Goal: Task Accomplishment & Management: Use online tool/utility

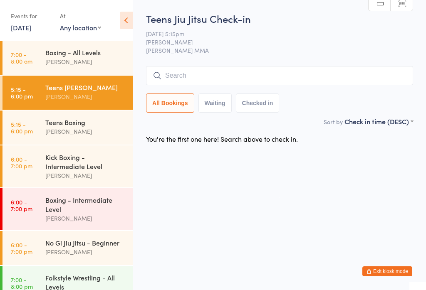
click at [226, 81] on input "search" at bounding box center [279, 75] width 267 height 19
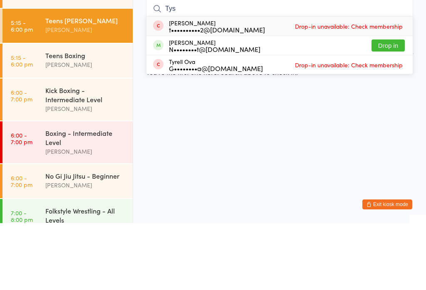
type input "Tys"
click at [389, 106] on button "Drop in" at bounding box center [387, 112] width 33 height 12
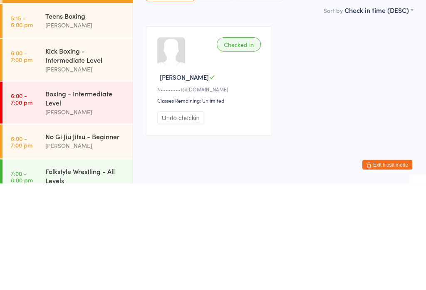
scroll to position [5, 0]
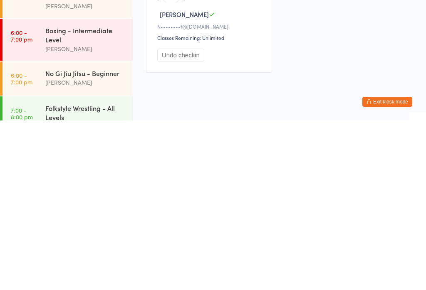
click at [91, 238] on div "No Gi Jiu Jitsu - Beginner" at bounding box center [85, 242] width 80 height 9
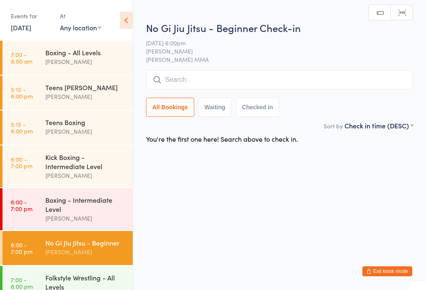
click at [295, 78] on input "search" at bounding box center [279, 79] width 267 height 19
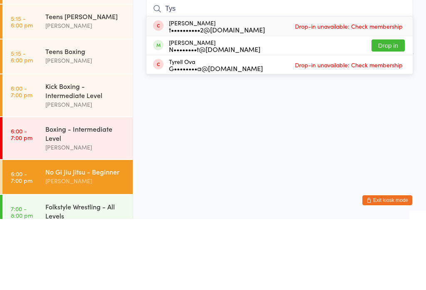
type input "Tys"
click at [390, 111] on button "Drop in" at bounding box center [387, 117] width 33 height 12
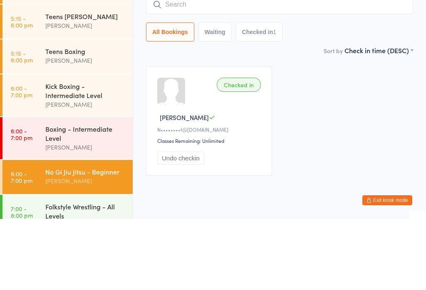
click at [97, 92] on div "[PERSON_NAME]" at bounding box center [85, 97] width 80 height 10
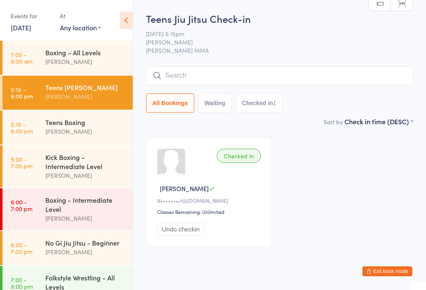
click at [58, 209] on div "Boxing - Intermediate Level" at bounding box center [85, 204] width 80 height 18
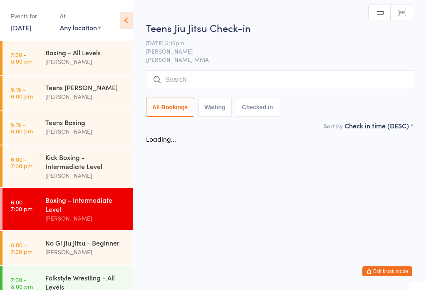
click at [58, 161] on div "Kick Boxing - Intermediate Level" at bounding box center [85, 162] width 80 height 18
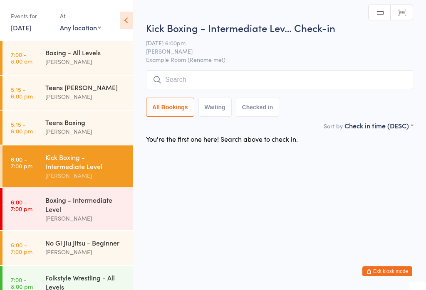
click at [184, 81] on input "search" at bounding box center [279, 79] width 267 height 19
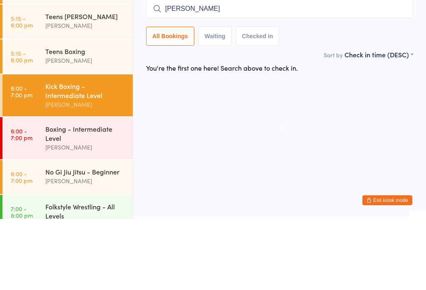
type input "Michael"
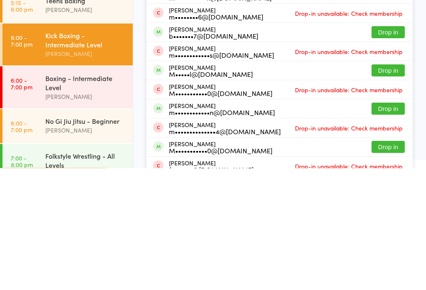
scroll to position [35, 0]
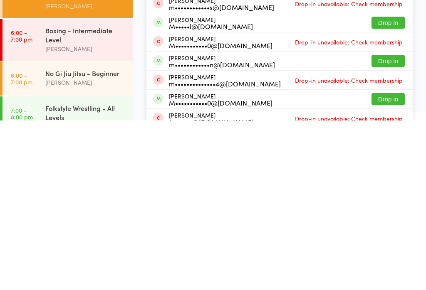
click at [374, 225] on button "Drop in" at bounding box center [387, 231] width 33 height 12
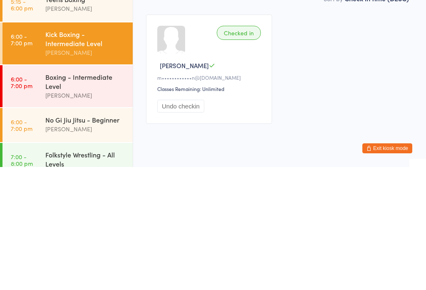
scroll to position [25, 0]
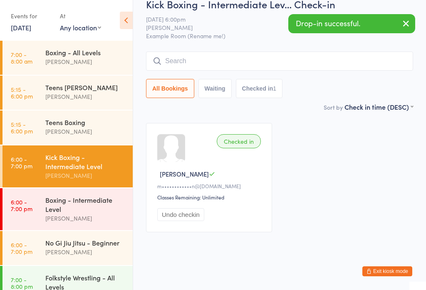
click at [210, 59] on input "search" at bounding box center [279, 61] width 267 height 19
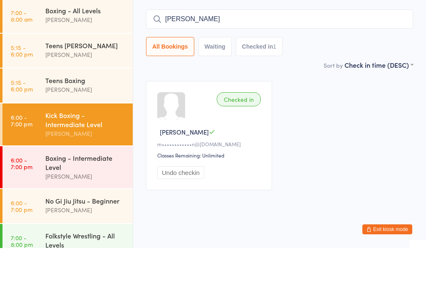
type input "Seth r"
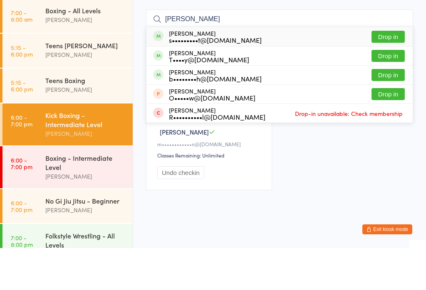
click at [386, 73] on button "Drop in" at bounding box center [387, 79] width 33 height 12
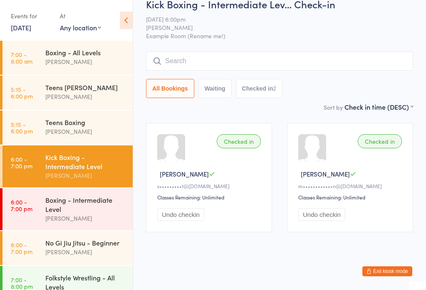
click at [51, 82] on div "Teens Jiu Jitsu Alex Carioti" at bounding box center [88, 92] width 87 height 33
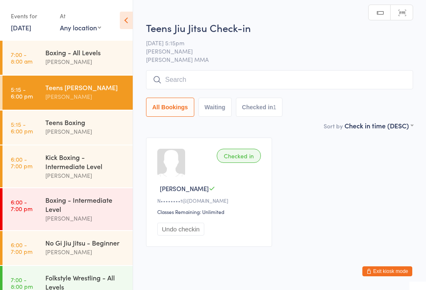
click at [205, 103] on button "Waiting" at bounding box center [214, 107] width 33 height 19
select select "0"
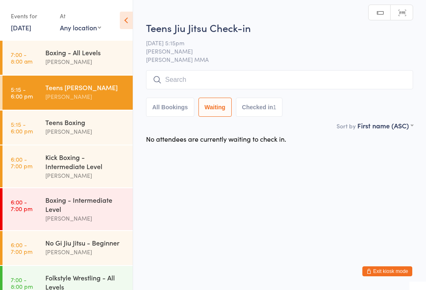
click at [189, 76] on input "search" at bounding box center [279, 79] width 267 height 19
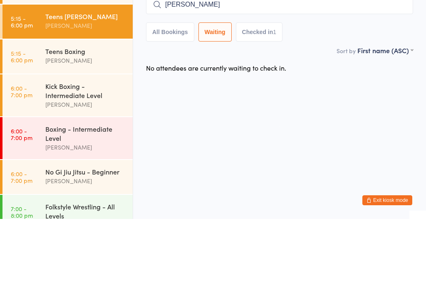
type input "Michael palmer"
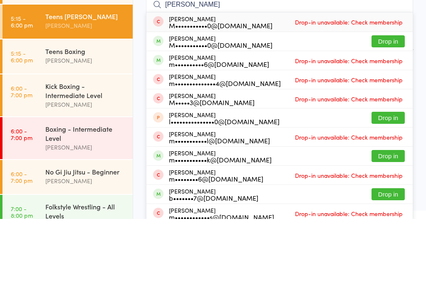
click at [385, 106] on button "Drop in" at bounding box center [387, 112] width 33 height 12
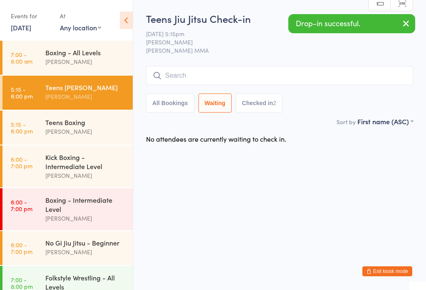
click at [288, 69] on input "search" at bounding box center [279, 75] width 267 height 19
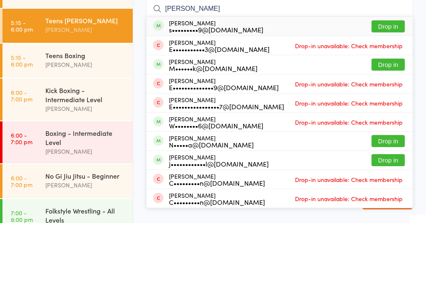
type input "Edward way"
click at [391, 87] on button "Drop in" at bounding box center [387, 93] width 33 height 12
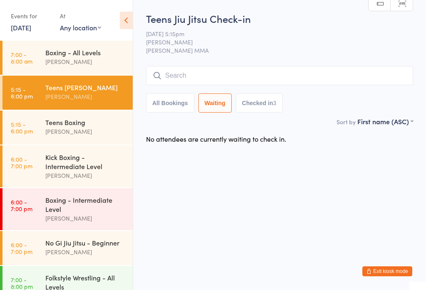
click at [32, 171] on link "6:00 - 7:00 pm Kick Boxing - Intermediate Level Alex Carioti" at bounding box center [67, 167] width 130 height 42
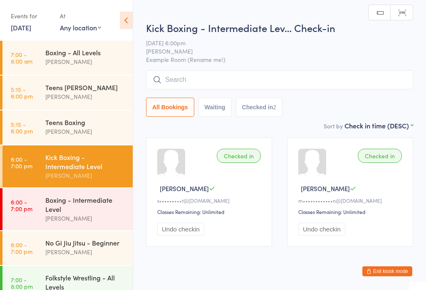
click at [171, 72] on input "search" at bounding box center [279, 79] width 267 height 19
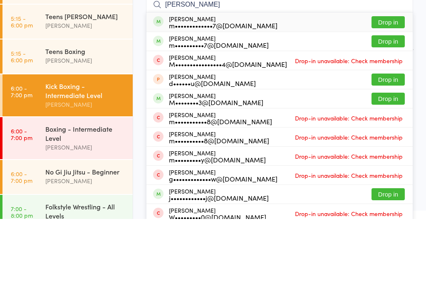
type input "Matthew bell"
click at [176, 86] on div "Matthew Bell m•••••••••••••7@gmail.com" at bounding box center [223, 92] width 109 height 13
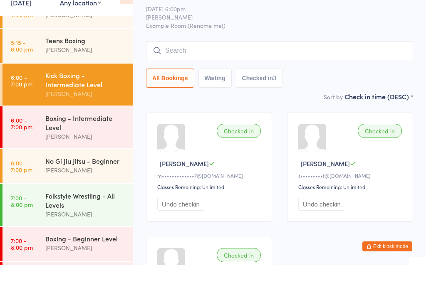
click at [212, 66] on input "search" at bounding box center [279, 75] width 267 height 19
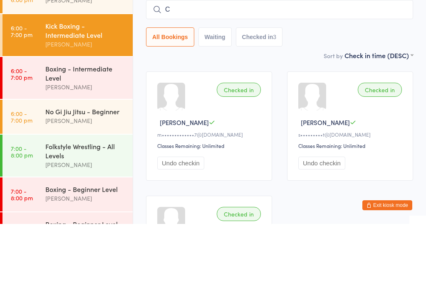
scroll to position [66, 0]
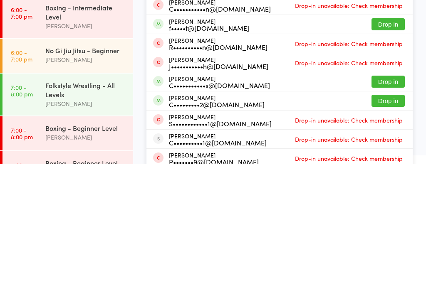
type input "Cam"
click at [388, 221] on button "Drop in" at bounding box center [387, 227] width 33 height 12
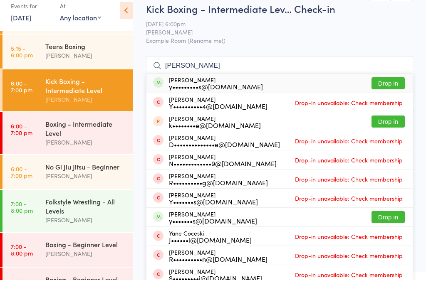
type input "yan"
click at [388, 87] on button "Drop in" at bounding box center [387, 93] width 33 height 12
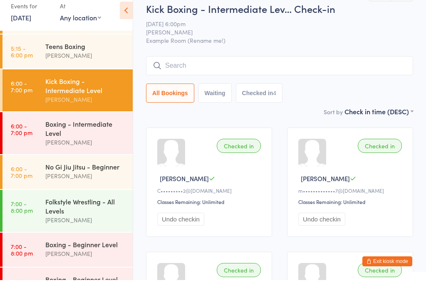
scroll to position [10, 0]
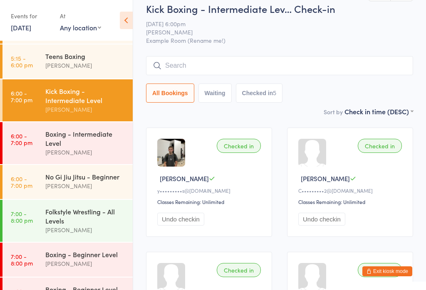
click at [321, 64] on input "search" at bounding box center [279, 65] width 267 height 19
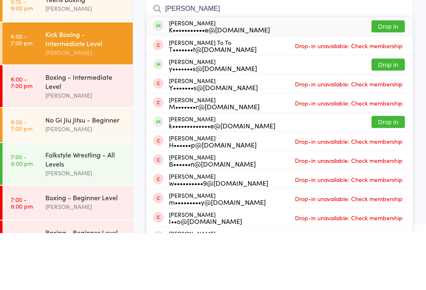
type input "Ken"
click at [384, 77] on button "Drop in" at bounding box center [387, 83] width 33 height 12
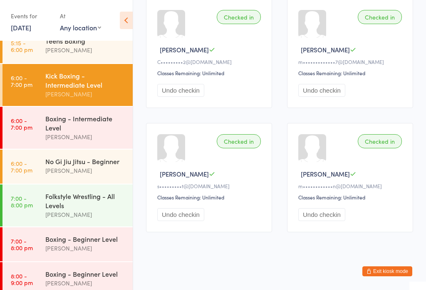
scroll to position [81, 0]
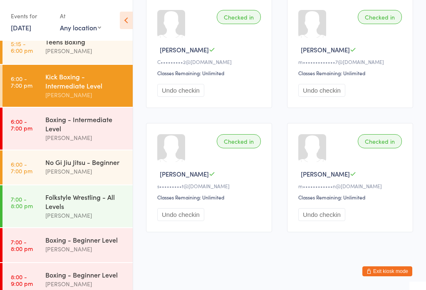
click at [103, 167] on div "No Gi Jiu Jitsu - Beginner" at bounding box center [85, 162] width 80 height 9
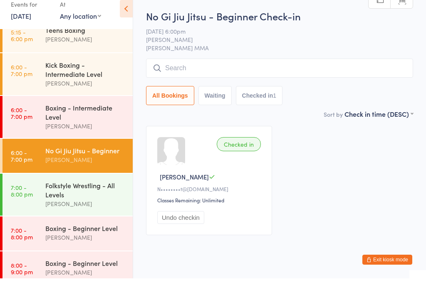
scroll to position [12, 0]
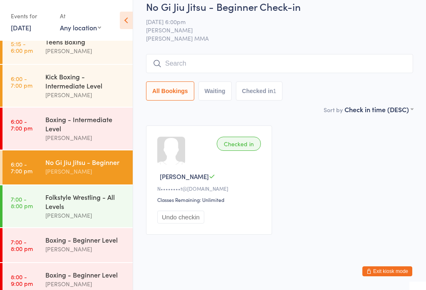
click at [205, 67] on input "search" at bounding box center [279, 63] width 267 height 19
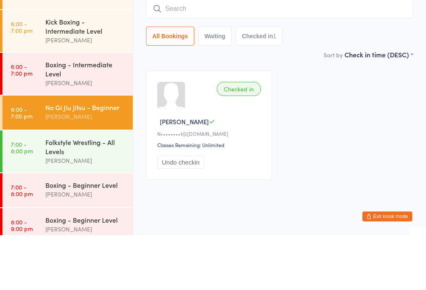
scroll to position [0, 0]
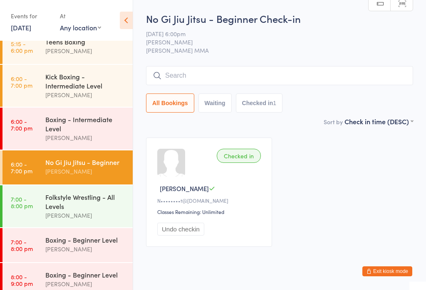
click at [126, 6] on div "Events for [DATE] [DATE] [DATE] Sun Mon Tue Wed Thu Fri Sat 36 31 01 02 03 04 0…" at bounding box center [66, 21] width 133 height 42
click at [124, 27] on icon at bounding box center [126, 20] width 13 height 17
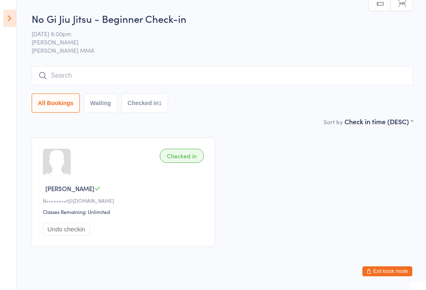
click at [217, 85] on input "search" at bounding box center [222, 75] width 381 height 19
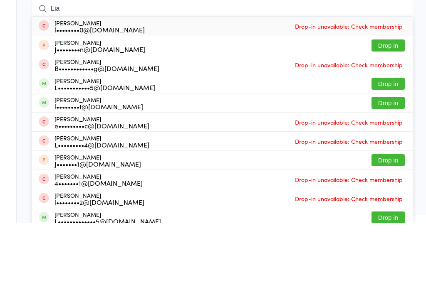
type input "Lia"
click at [392, 145] on button "Drop in" at bounding box center [387, 151] width 33 height 12
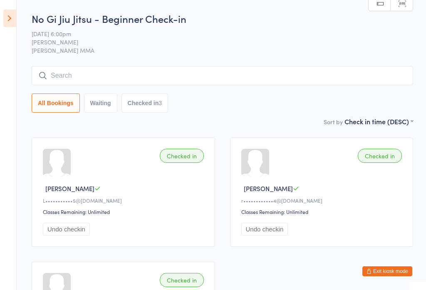
click at [20, 19] on ui-view "No Gi Jiu Jitsu - Beginner Check-in [DATE] 6:00pm [PERSON_NAME] MMA Manual sear…" at bounding box center [213, 195] width 426 height 367
click at [9, 21] on icon at bounding box center [9, 18] width 13 height 17
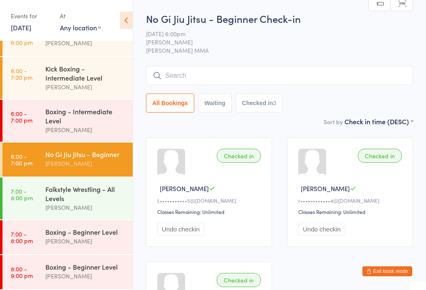
scroll to position [94, 0]
click at [106, 112] on div "Boxing - Intermediate Level" at bounding box center [85, 116] width 80 height 18
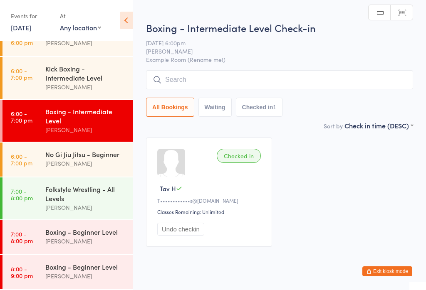
click at [104, 82] on div "[PERSON_NAME]" at bounding box center [85, 87] width 80 height 10
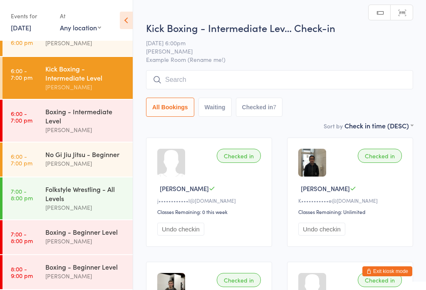
click at [261, 82] on input "search" at bounding box center [279, 79] width 267 height 19
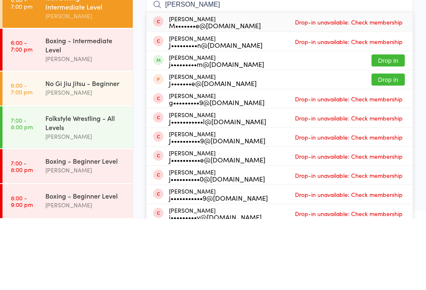
type input "[PERSON_NAME]"
click at [390, 126] on button "Drop in" at bounding box center [387, 132] width 33 height 12
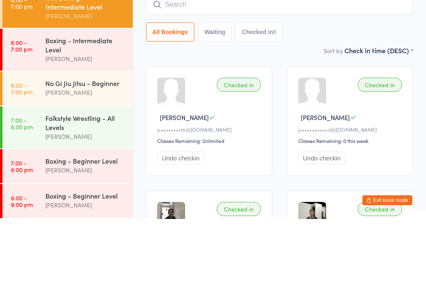
click at [97, 107] on div "Boxing - Intermediate Level" at bounding box center [85, 116] width 80 height 18
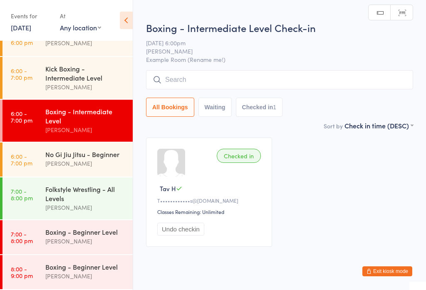
click at [235, 86] on input "search" at bounding box center [279, 79] width 267 height 19
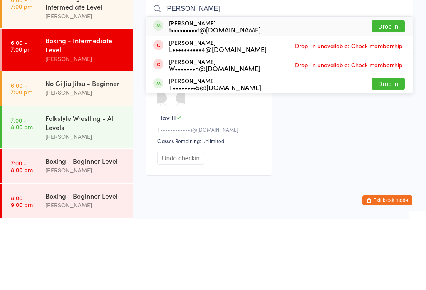
type input "[PERSON_NAME]"
click at [383, 91] on button "Drop in" at bounding box center [387, 97] width 33 height 12
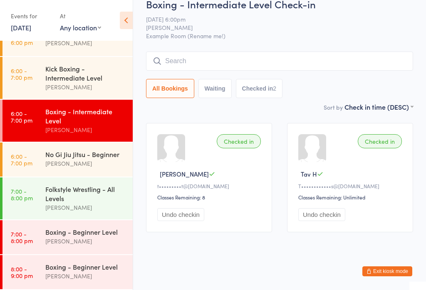
click at [246, 52] on input "search" at bounding box center [279, 61] width 267 height 19
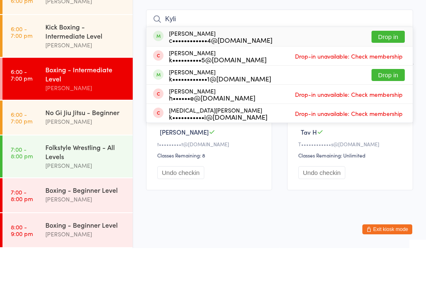
type input "Kyli"
click at [386, 73] on button "Drop in" at bounding box center [387, 79] width 33 height 12
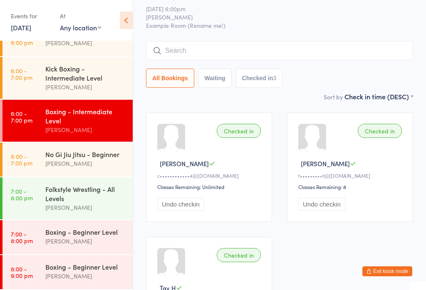
click at [40, 156] on link "6:00 - 7:00 pm No Gi Jiu Jitsu - Beginner [PERSON_NAME]" at bounding box center [67, 160] width 130 height 34
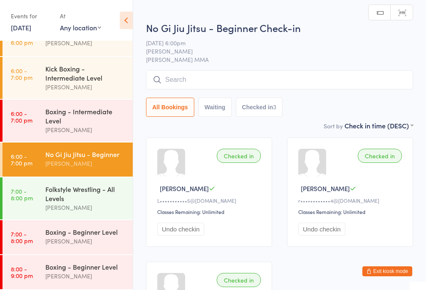
click at [208, 79] on input "search" at bounding box center [279, 79] width 267 height 19
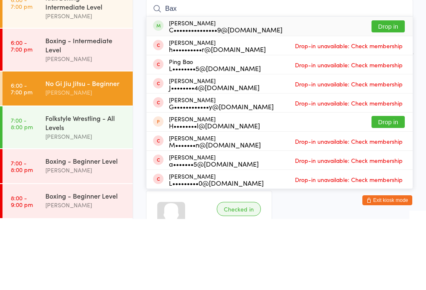
type input "Bax"
click at [393, 91] on button "Drop in" at bounding box center [387, 97] width 33 height 12
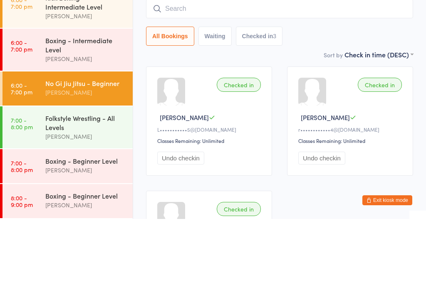
scroll to position [71, 0]
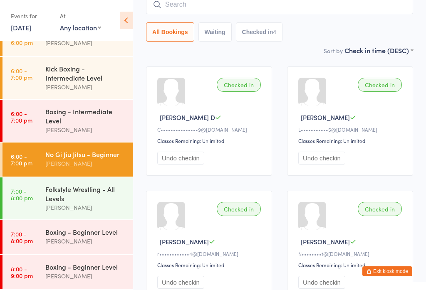
click at [43, 123] on link "6:00 - 7:00 pm Boxing - Intermediate Level [PERSON_NAME]" at bounding box center [67, 121] width 130 height 42
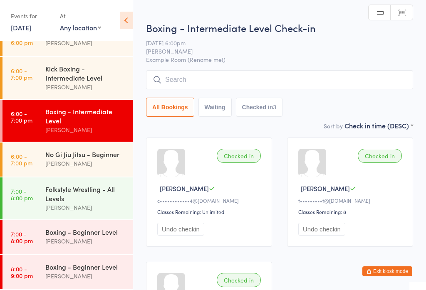
click at [186, 80] on input "search" at bounding box center [279, 79] width 267 height 19
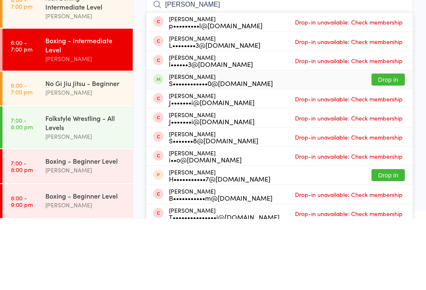
type input "[PERSON_NAME]"
click at [383, 145] on button "Drop in" at bounding box center [387, 151] width 33 height 12
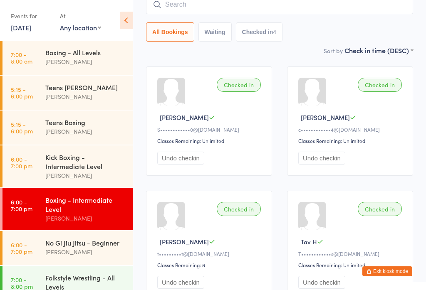
click at [109, 129] on div "[PERSON_NAME]" at bounding box center [85, 132] width 80 height 10
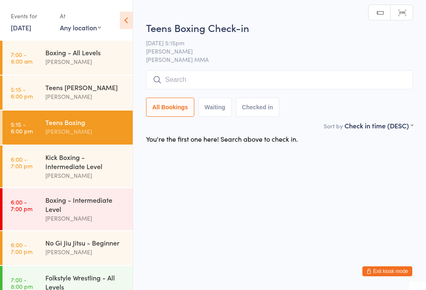
click at [226, 77] on input "search" at bounding box center [279, 79] width 267 height 19
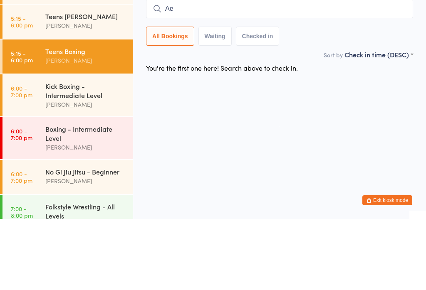
type input "A"
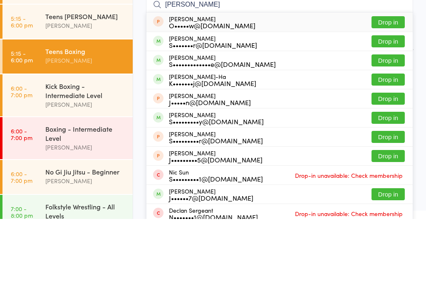
type input "[PERSON_NAME]"
click at [389, 145] on button "Drop in" at bounding box center [387, 151] width 33 height 12
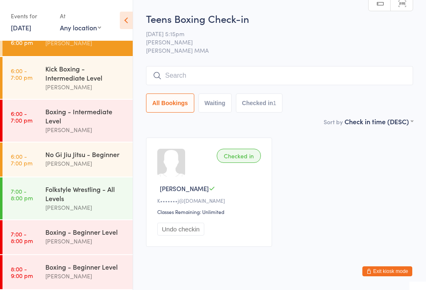
scroll to position [94, 0]
click at [102, 73] on div "Kick Boxing - Intermediate Level" at bounding box center [85, 73] width 80 height 18
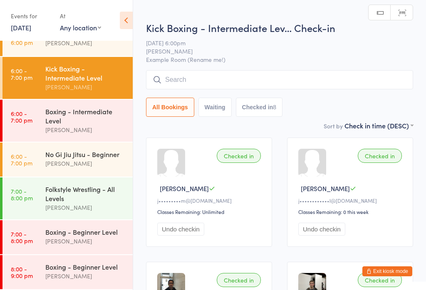
click at [220, 86] on input "search" at bounding box center [279, 79] width 267 height 19
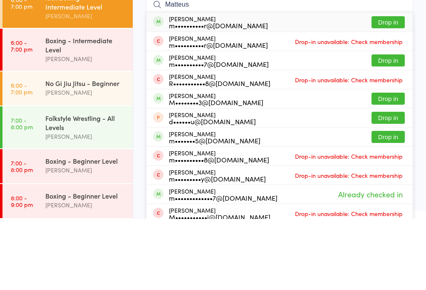
type input "Matteus"
click at [395, 87] on button "Drop in" at bounding box center [387, 93] width 33 height 12
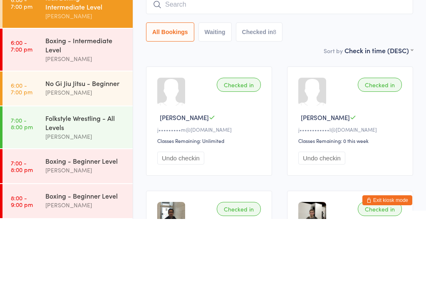
scroll to position [71, 0]
